Goal: Task Accomplishment & Management: Manage account settings

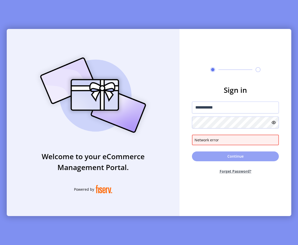
click at [217, 158] on button "Continue" at bounding box center [235, 156] width 87 height 10
click at [212, 92] on h3 "Sign in" at bounding box center [235, 89] width 87 height 11
click at [219, 152] on button "Continue" at bounding box center [235, 156] width 87 height 10
click at [127, 99] on img at bounding box center [92, 95] width 121 height 87
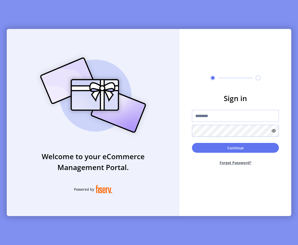
click at [206, 118] on input "text" at bounding box center [235, 116] width 87 height 12
type input "**********"
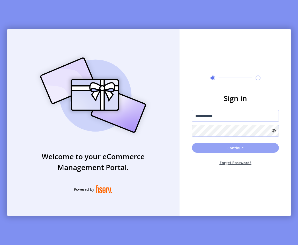
click at [206, 148] on button "Continue" at bounding box center [235, 148] width 87 height 10
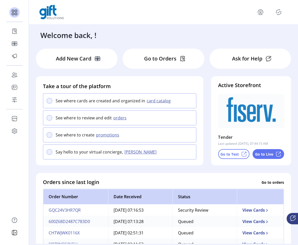
click at [222, 153] on p "Go to Test" at bounding box center [229, 153] width 18 height 5
click at [268, 153] on p "Go to Live" at bounding box center [264, 153] width 18 height 5
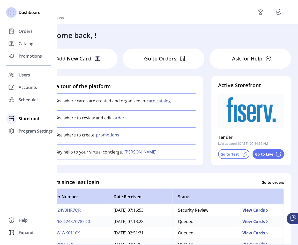
click at [21, 114] on div "Storefront" at bounding box center [28, 118] width 45 height 12
click at [28, 127] on span "Configuration" at bounding box center [32, 129] width 27 height 6
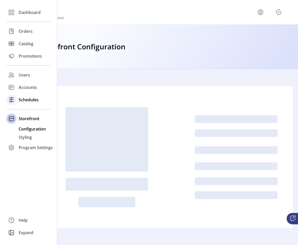
click at [28, 103] on div "Schedules" at bounding box center [28, 100] width 45 height 12
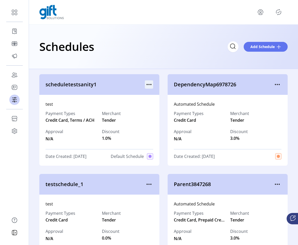
click at [146, 83] on icon "menu" at bounding box center [149, 84] width 8 height 8
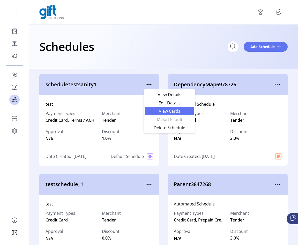
click at [151, 112] on span "View Cards" at bounding box center [169, 111] width 43 height 4
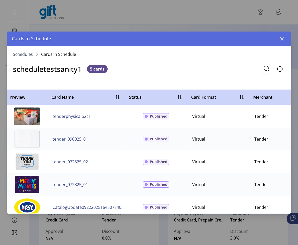
scroll to position [9, 0]
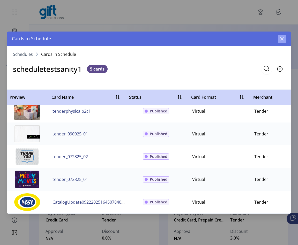
click at [280, 40] on icon "button" at bounding box center [282, 39] width 4 height 4
